Goal: Task Accomplishment & Management: Manage account settings

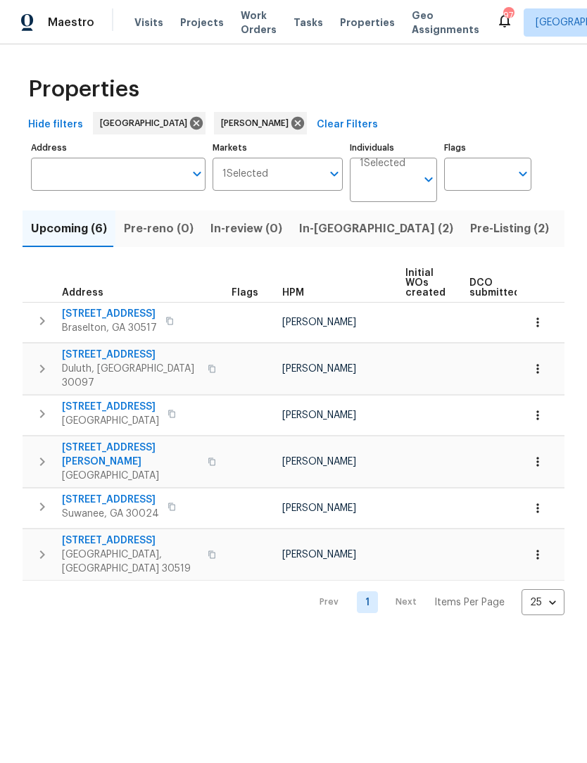
click at [117, 311] on span "9036 Lexington Ct" at bounding box center [109, 314] width 95 height 14
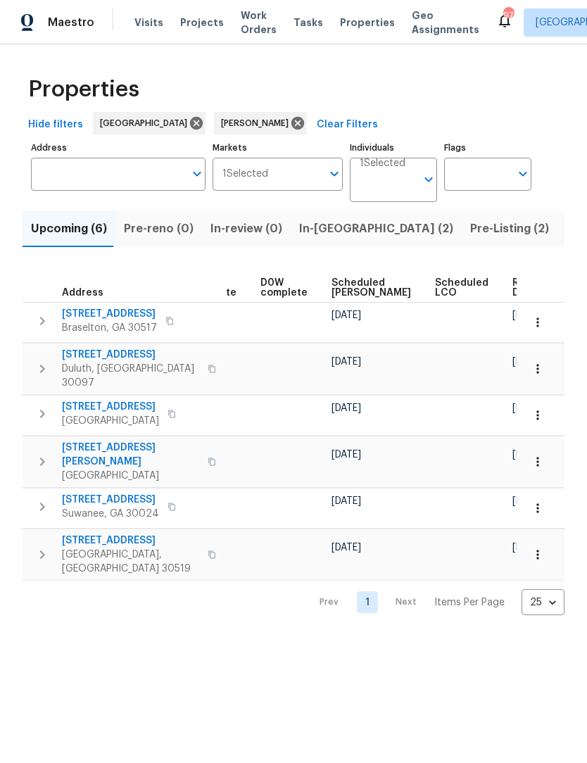
scroll to position [0, 354]
click at [470, 230] on span "Pre-Listing (2)" at bounding box center [509, 229] width 79 height 20
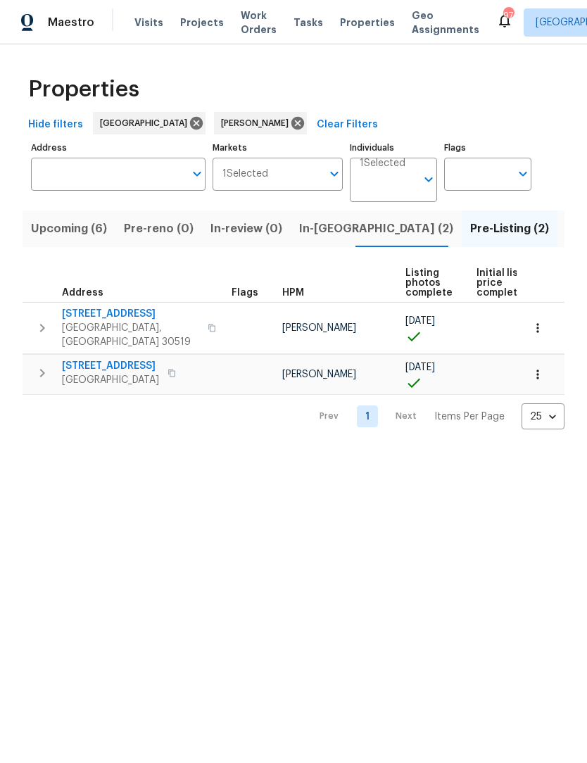
click at [122, 324] on span "[GEOGRAPHIC_DATA], [GEOGRAPHIC_DATA] 30519" at bounding box center [130, 335] width 137 height 28
click at [134, 359] on span "6105 Crystal Cove Trl" at bounding box center [110, 366] width 97 height 14
click at [318, 235] on span "In-[GEOGRAPHIC_DATA] (2)" at bounding box center [376, 229] width 154 height 20
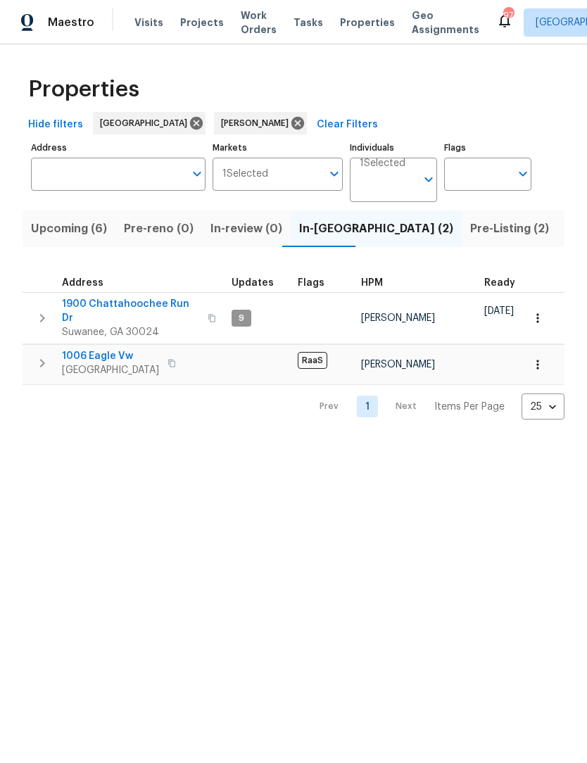
click at [158, 325] on span "Suwanee, GA 30024" at bounding box center [130, 332] width 137 height 14
click at [101, 363] on span "Lawrenceville, GA 30044" at bounding box center [110, 370] width 97 height 14
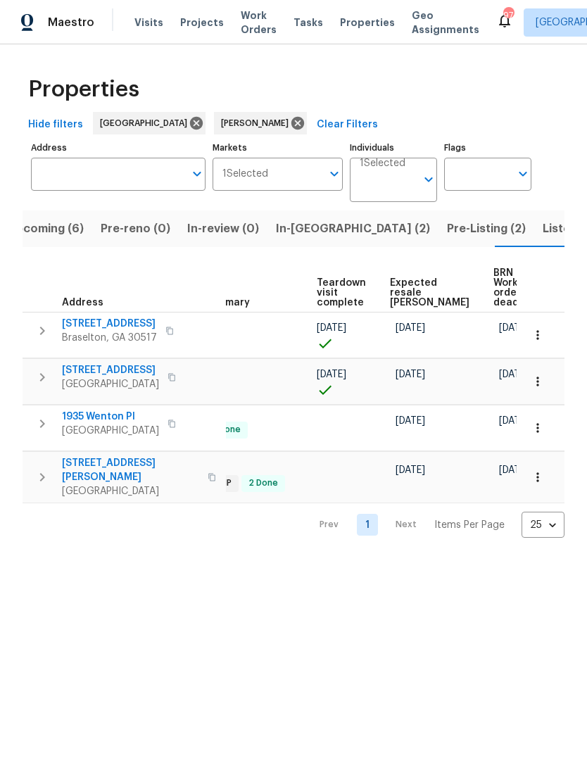
scroll to position [0, 281]
click at [256, 27] on span "Work Orders" at bounding box center [259, 22] width 36 height 28
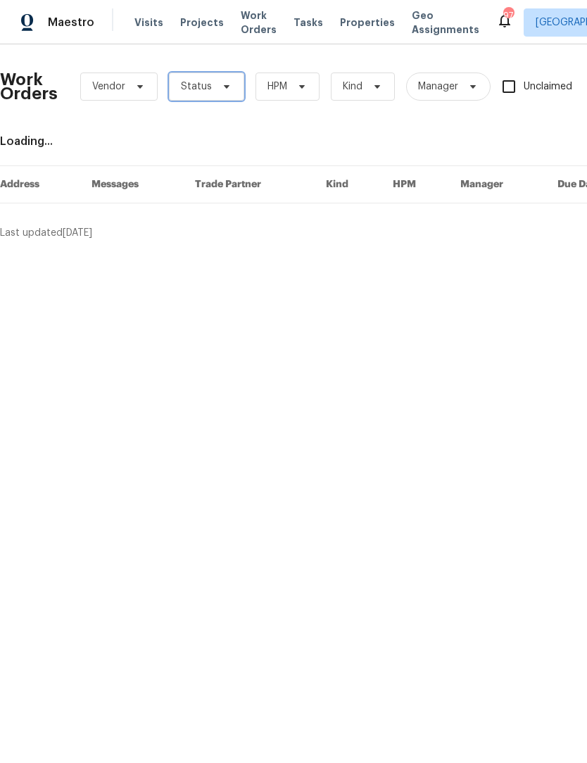
click at [221, 89] on icon at bounding box center [226, 86] width 11 height 11
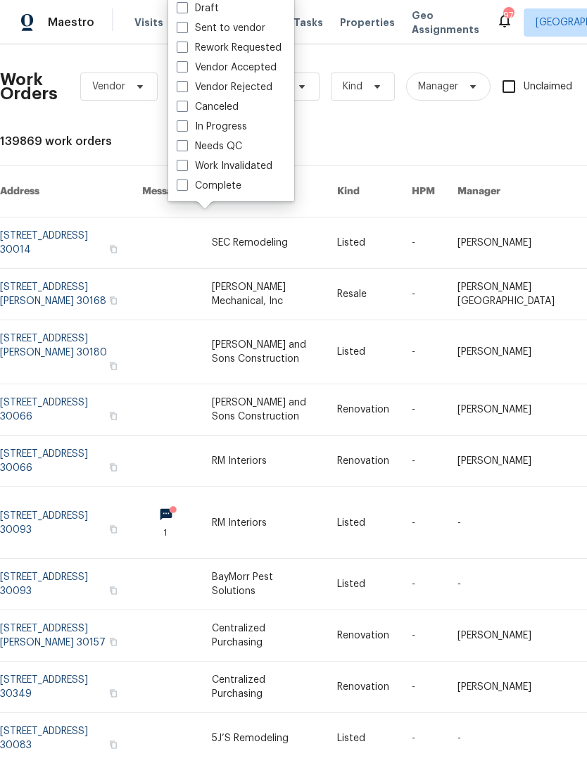
click at [177, 151] on span at bounding box center [182, 145] width 11 height 11
click at [177, 149] on input "Needs QC" at bounding box center [181, 143] width 9 height 9
checkbox input "true"
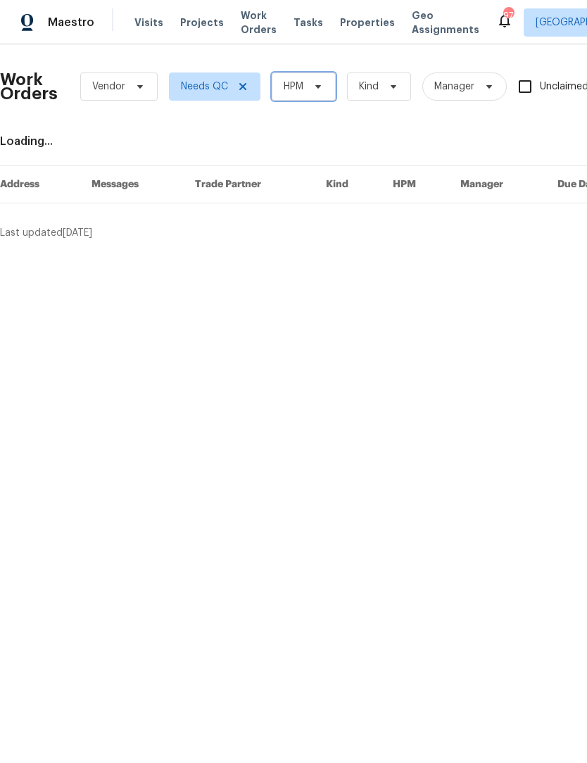
click at [326, 85] on span "HPM" at bounding box center [304, 86] width 64 height 28
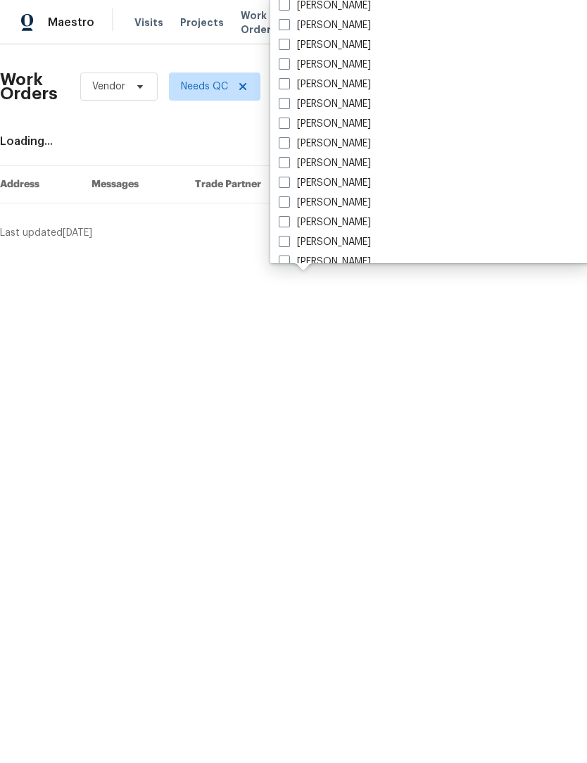
scroll to position [908, 0]
click at [282, 127] on span at bounding box center [284, 124] width 11 height 11
click at [282, 127] on input "[PERSON_NAME]" at bounding box center [283, 122] width 9 height 9
checkbox input "true"
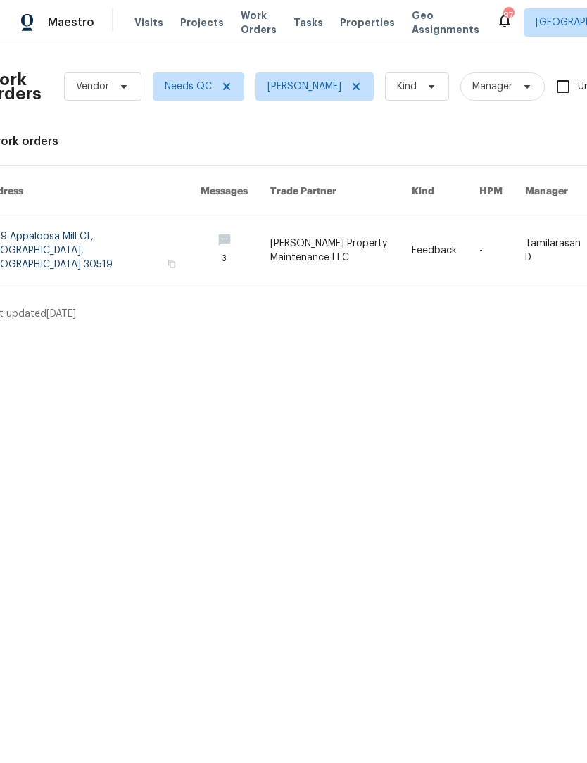
scroll to position [0, 4]
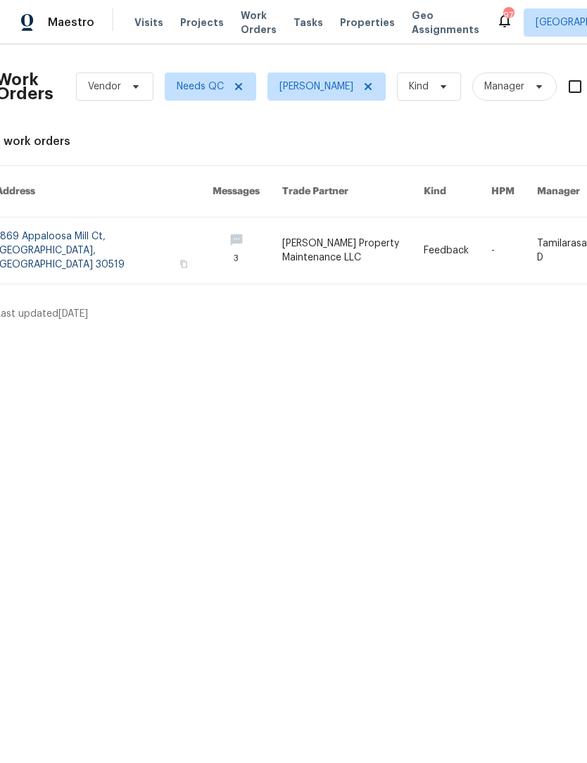
click at [311, 230] on link at bounding box center [353, 250] width 142 height 66
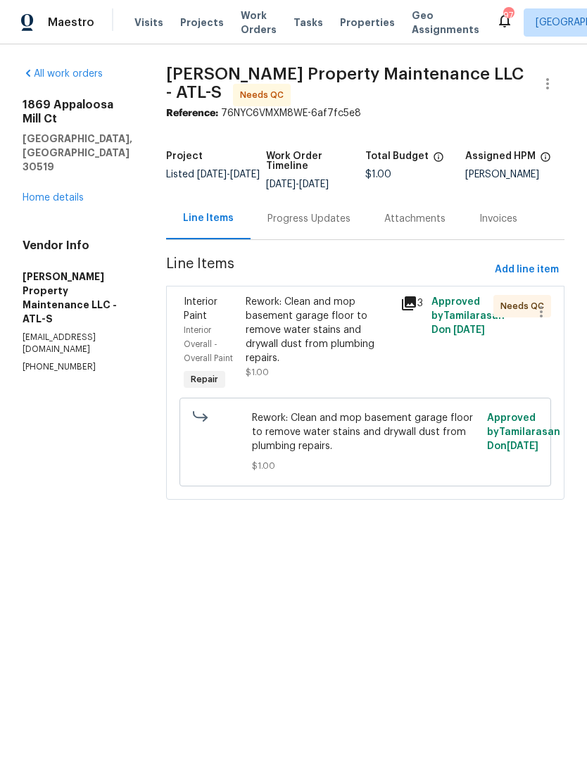
click at [329, 220] on div "Progress Updates" at bounding box center [308, 219] width 83 height 14
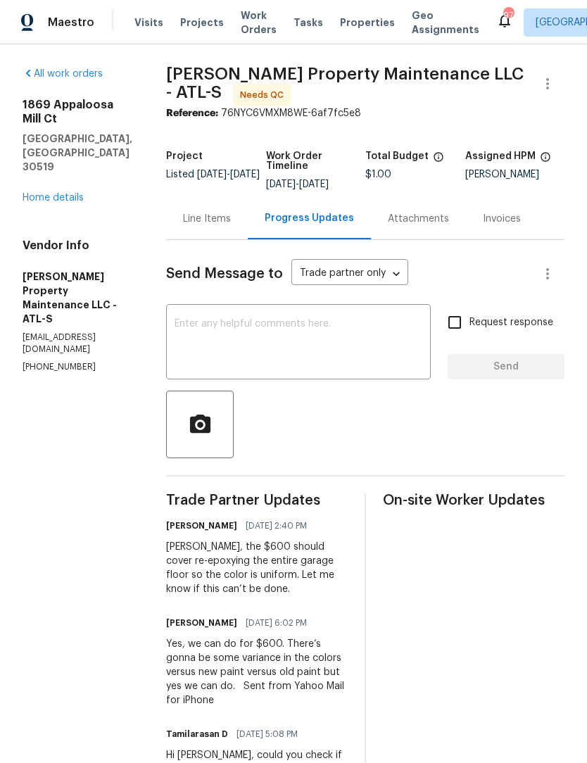
click at [71, 193] on link "Home details" at bounding box center [53, 198] width 61 height 10
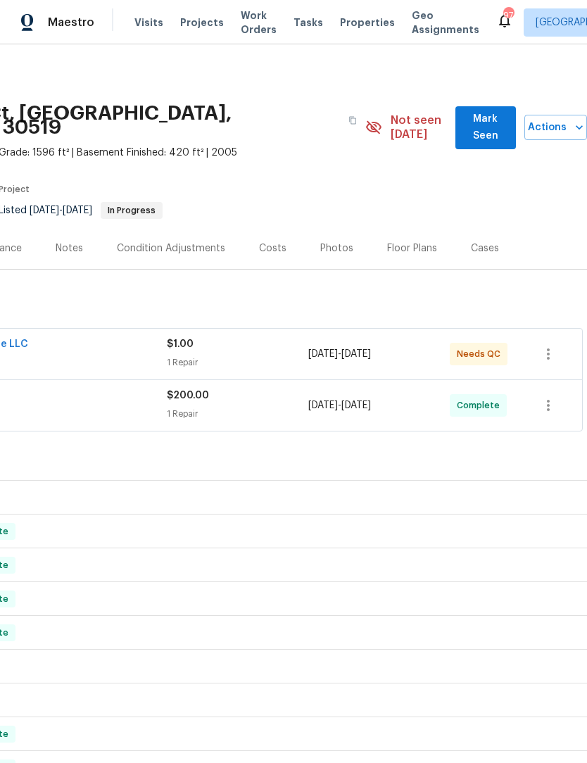
scroll to position [0, 208]
click at [475, 117] on span "Mark Seen" at bounding box center [486, 127] width 38 height 34
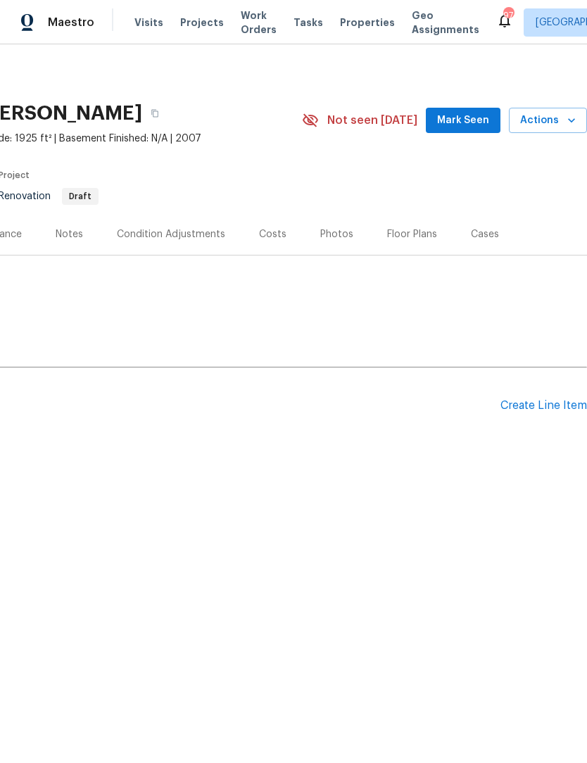
scroll to position [0, 208]
click at [481, 120] on span "Mark Seen" at bounding box center [463, 121] width 52 height 18
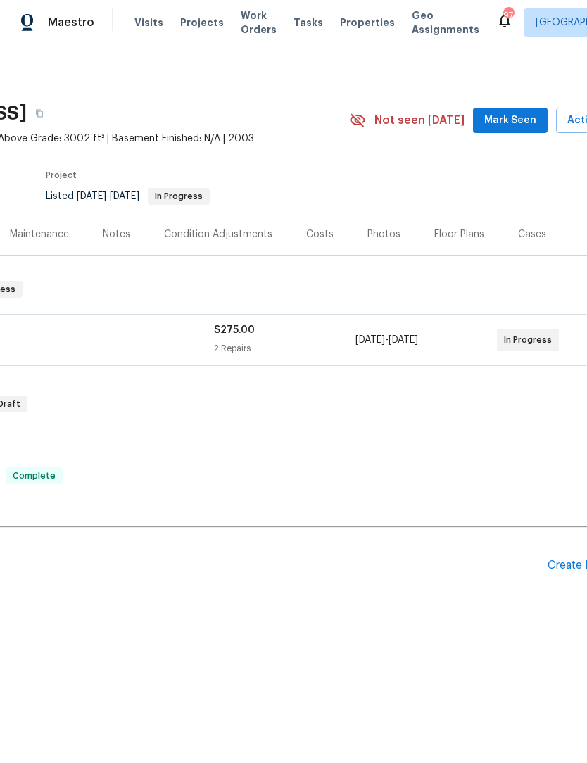
scroll to position [0, 167]
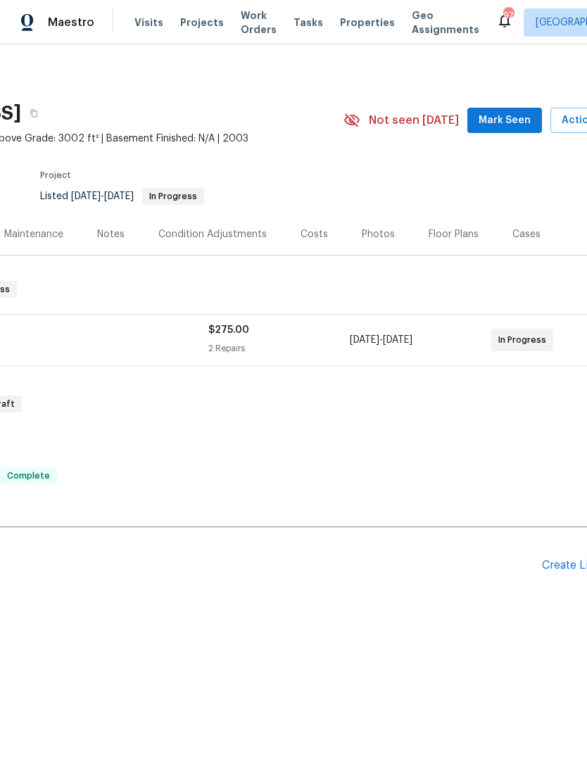
click at [519, 115] on span "Mark Seen" at bounding box center [505, 121] width 52 height 18
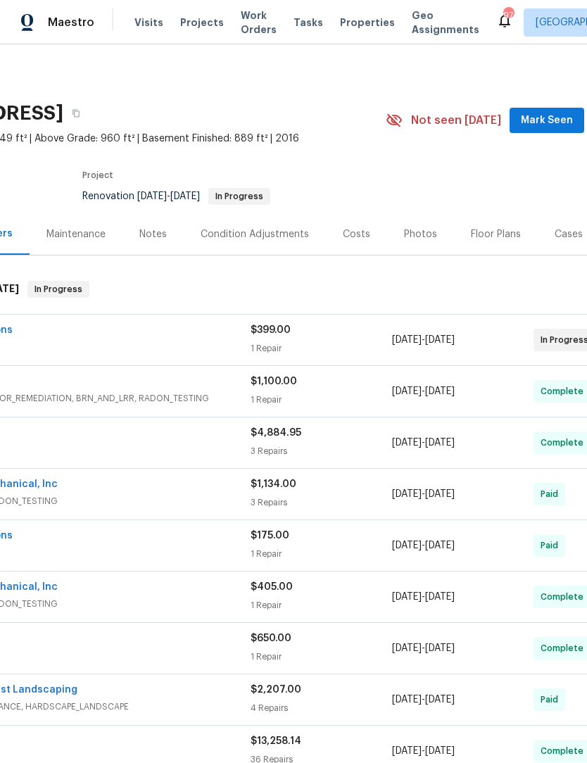
scroll to position [1, 127]
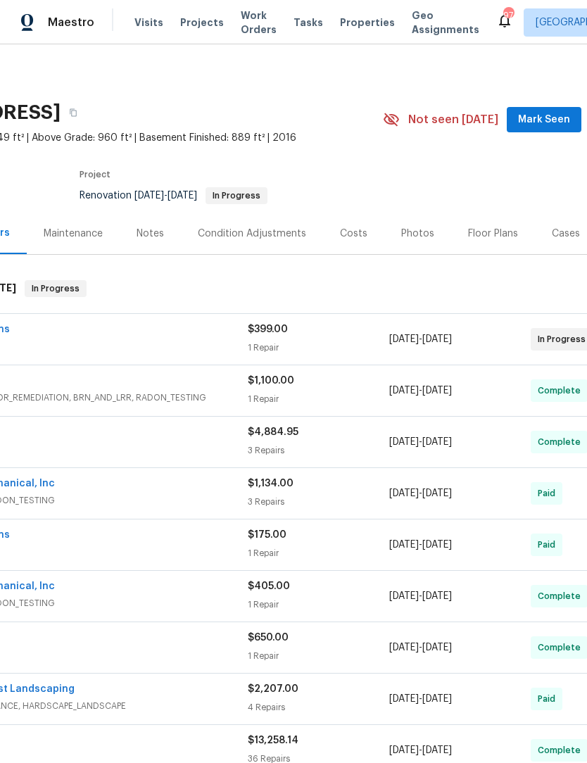
click at [559, 120] on span "Mark Seen" at bounding box center [544, 120] width 52 height 18
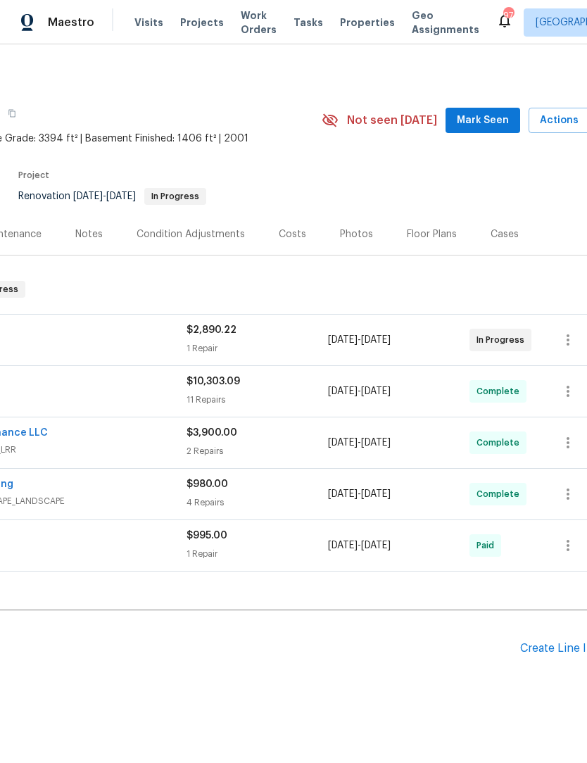
scroll to position [0, 200]
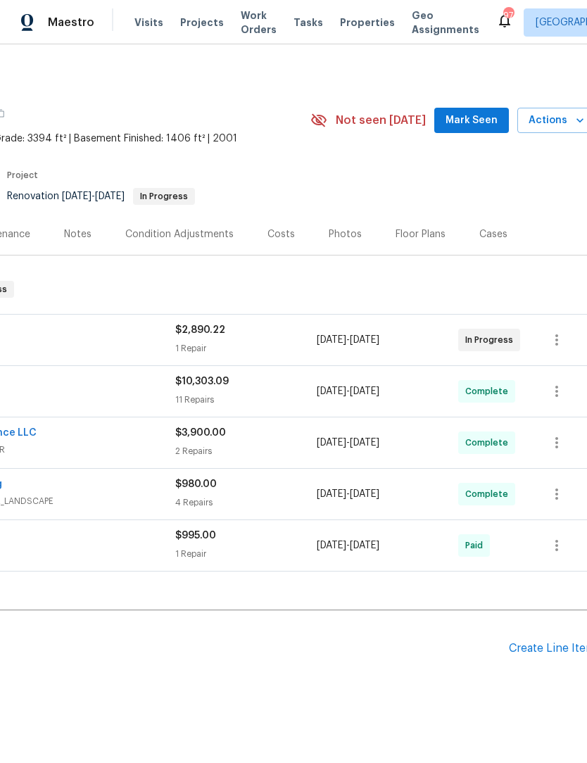
click at [496, 122] on span "Mark Seen" at bounding box center [472, 121] width 52 height 18
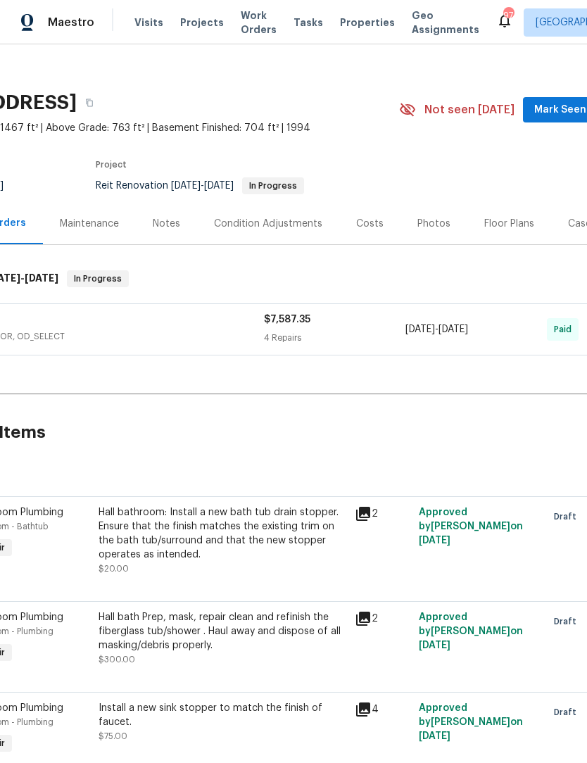
scroll to position [12, 189]
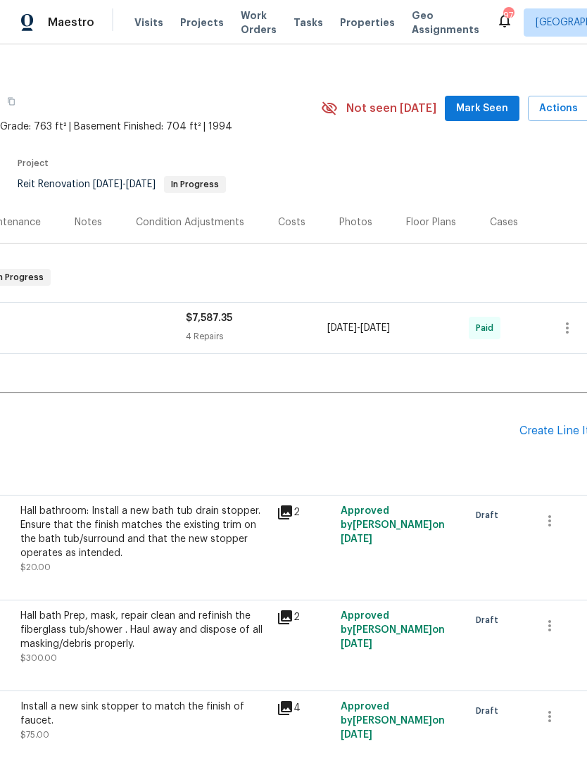
click at [503, 108] on span "Mark Seen" at bounding box center [482, 109] width 52 height 18
click at [509, 97] on button "Mark Seen" at bounding box center [482, 109] width 75 height 26
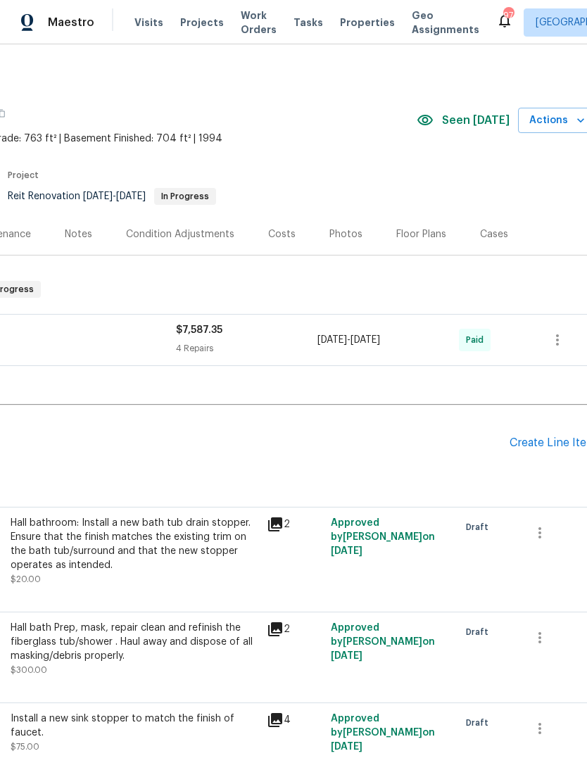
scroll to position [0, 201]
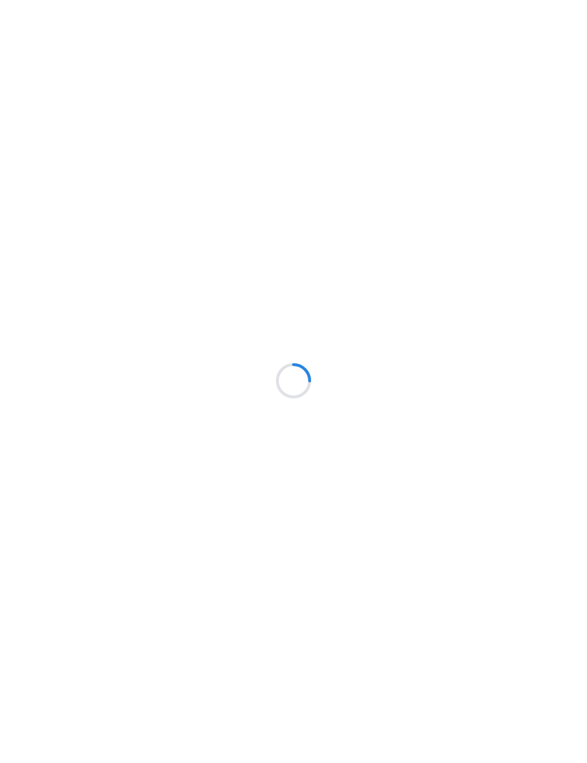
scroll to position [1, 0]
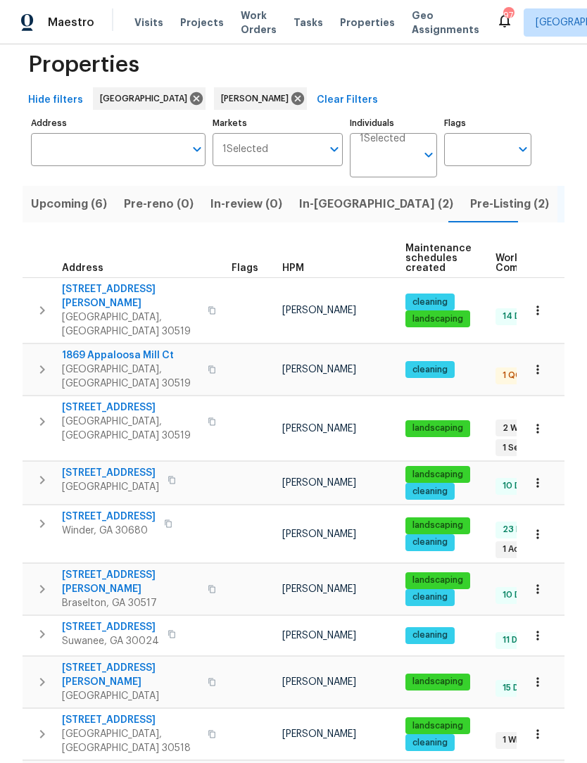
scroll to position [46, 0]
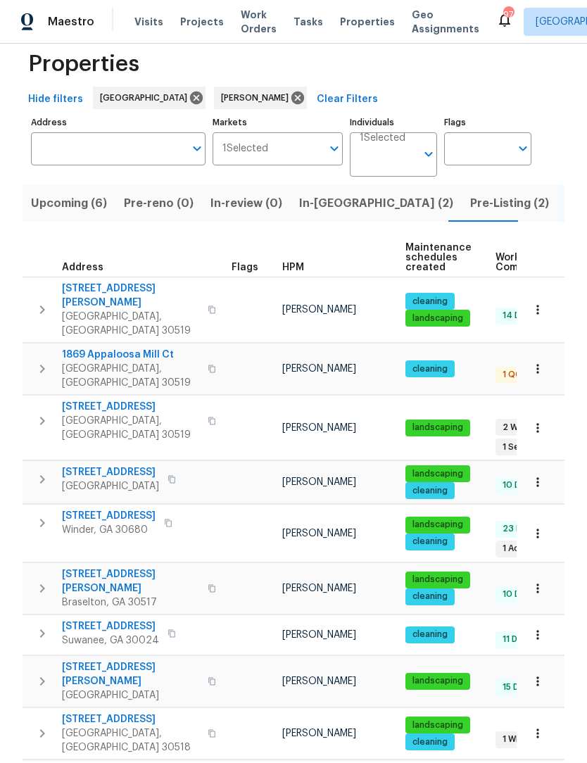
click at [135, 415] on span "[GEOGRAPHIC_DATA], [GEOGRAPHIC_DATA] 30519" at bounding box center [130, 429] width 137 height 28
click at [90, 727] on span "[GEOGRAPHIC_DATA], [GEOGRAPHIC_DATA] 30518" at bounding box center [130, 741] width 137 height 28
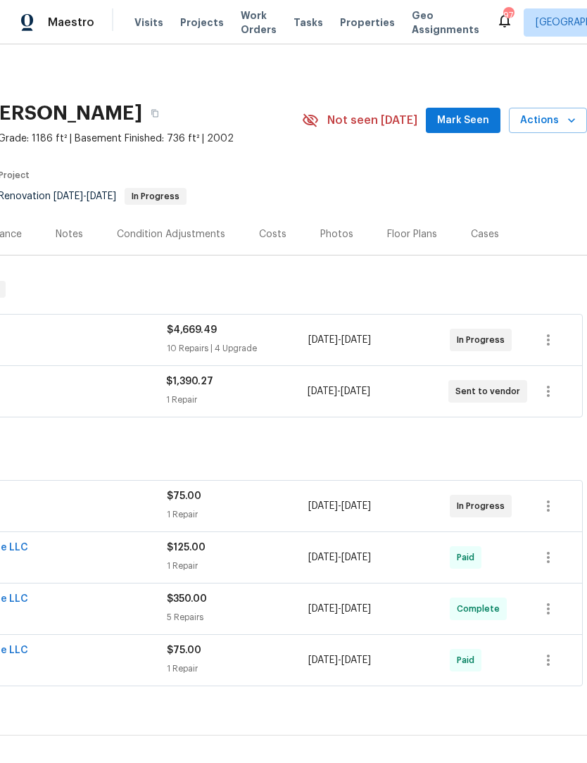
scroll to position [0, 208]
click at [465, 113] on span "Mark Seen" at bounding box center [463, 121] width 52 height 18
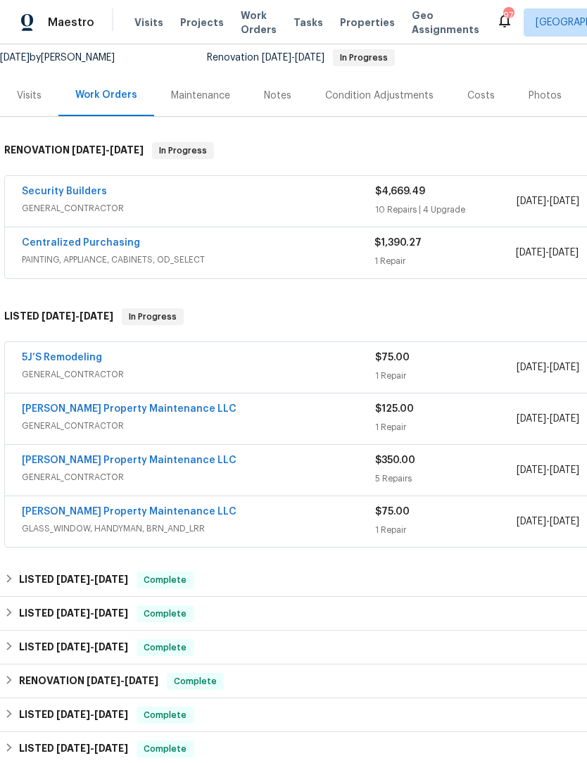
scroll to position [139, 0]
click at [82, 355] on link "5J’S Remodeling" at bounding box center [62, 358] width 80 height 10
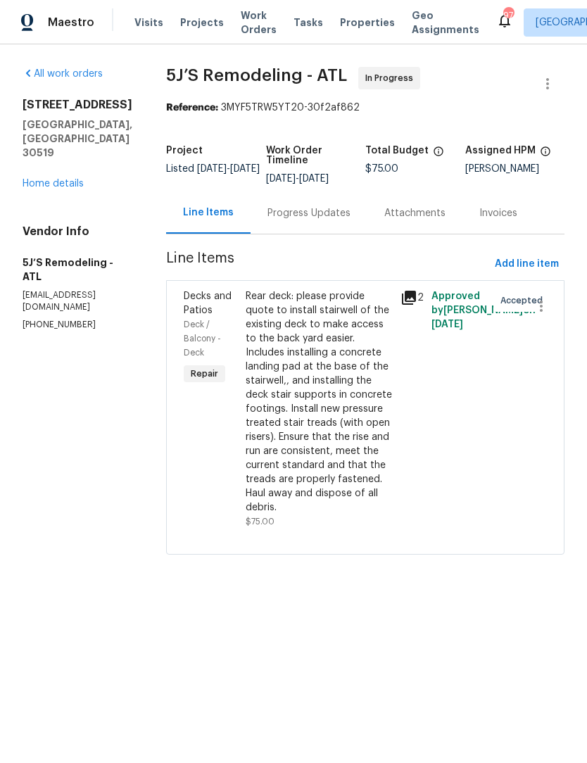
click at [324, 212] on div "Progress Updates" at bounding box center [308, 213] width 83 height 14
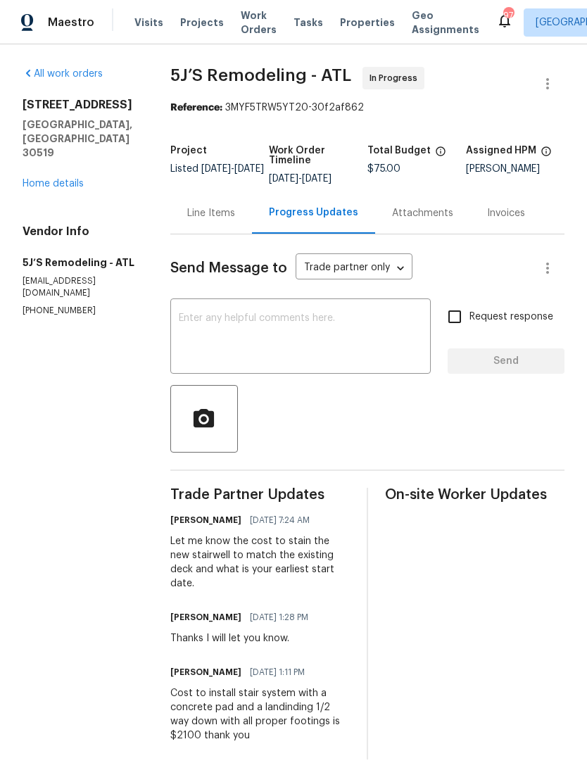
click at [69, 179] on link "Home details" at bounding box center [53, 184] width 61 height 10
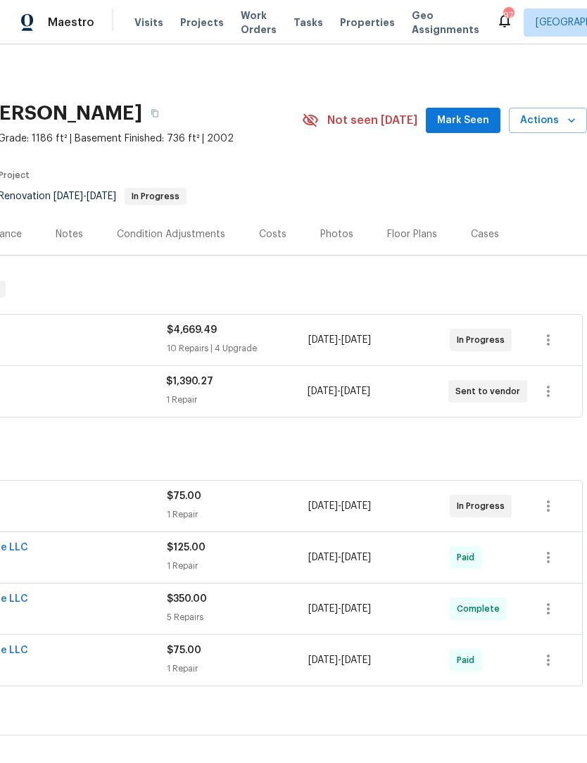
scroll to position [0, 208]
click at [484, 125] on span "Mark Seen" at bounding box center [463, 121] width 52 height 18
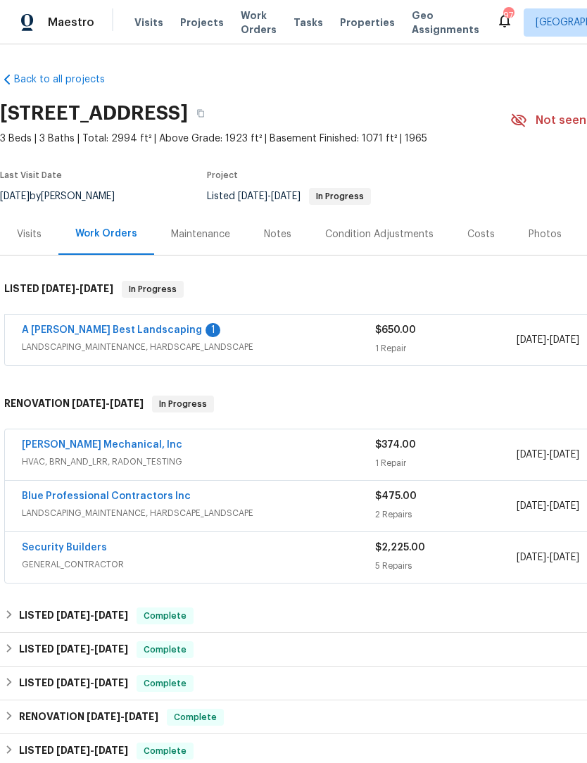
click at [118, 325] on link "A [PERSON_NAME] Best Landscaping" at bounding box center [112, 330] width 180 height 10
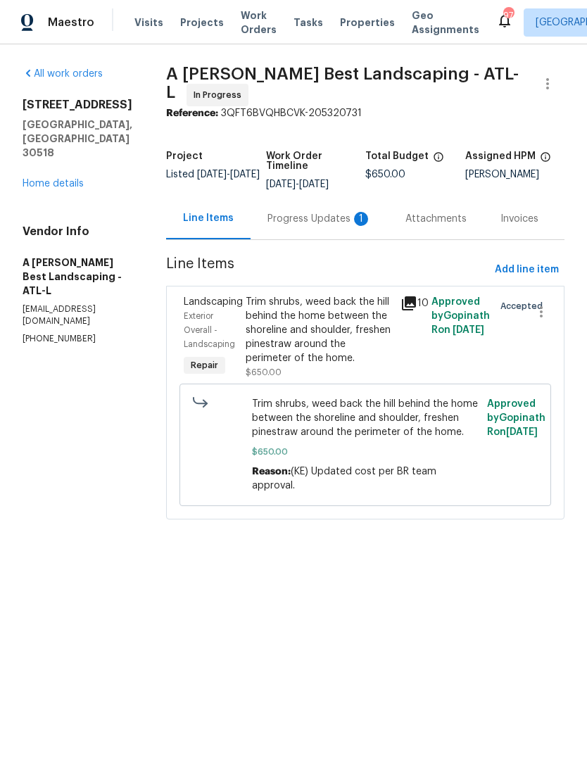
click at [318, 226] on div "Progress Updates 1" at bounding box center [319, 219] width 104 height 14
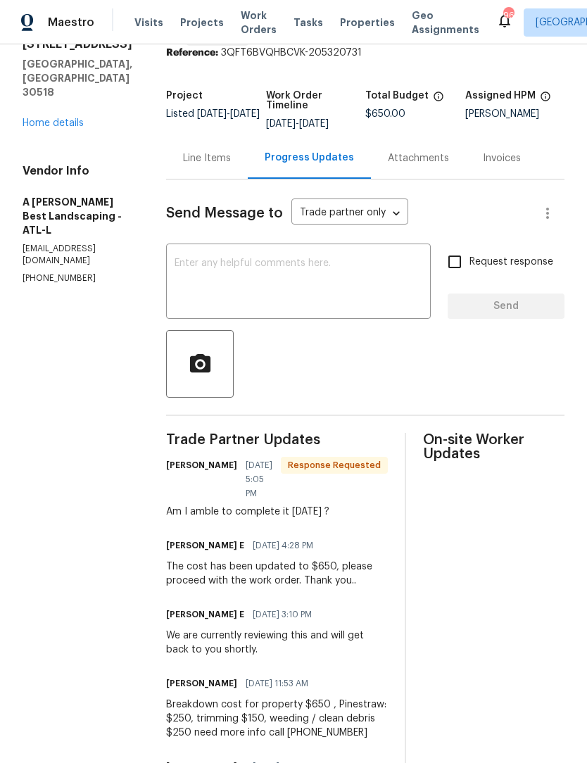
scroll to position [53, 0]
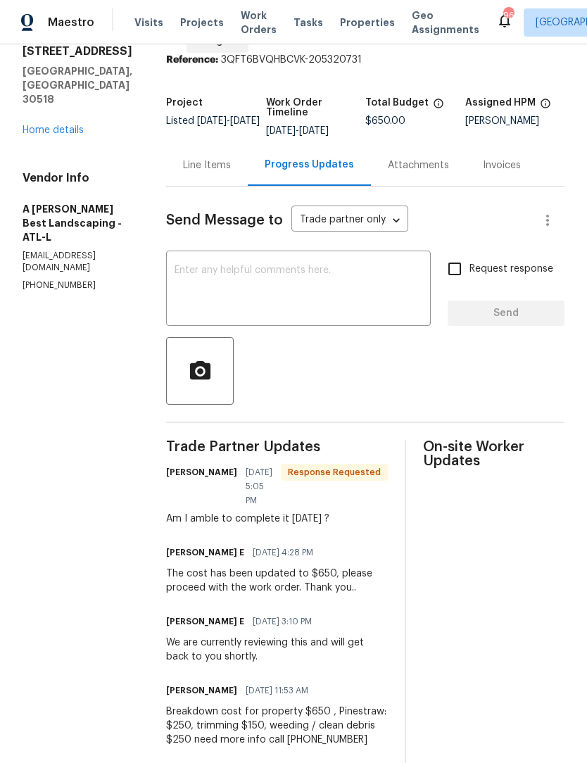
click at [60, 125] on link "Home details" at bounding box center [53, 130] width 61 height 10
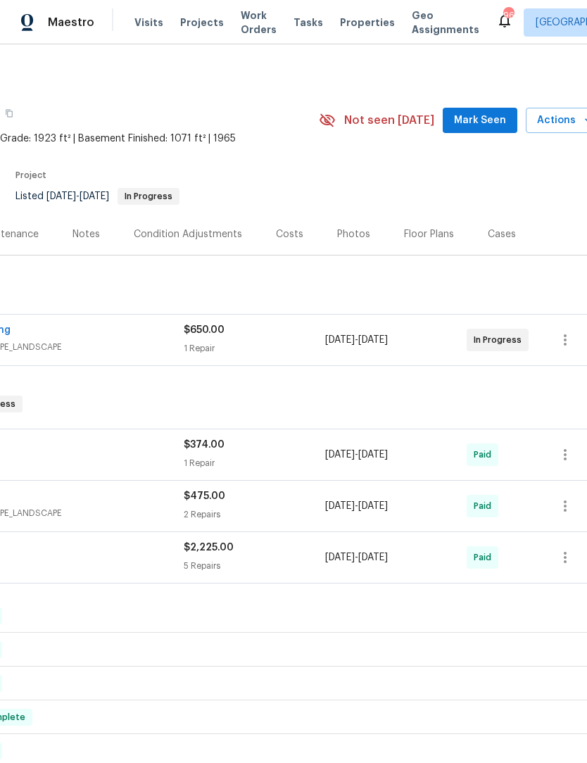
scroll to position [0, 191]
click at [506, 117] on span "Mark Seen" at bounding box center [480, 121] width 52 height 18
